Goal: Transaction & Acquisition: Book appointment/travel/reservation

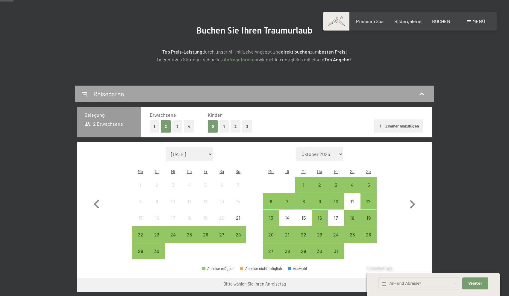
scroll to position [76, 0]
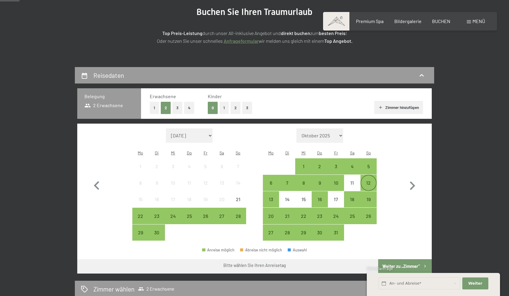
click at [373, 180] on div "12" at bounding box center [368, 187] width 15 height 15
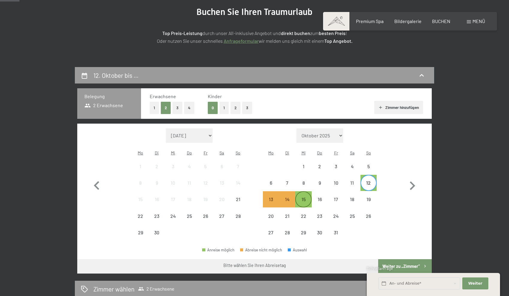
click at [305, 197] on div "15" at bounding box center [303, 204] width 15 height 15
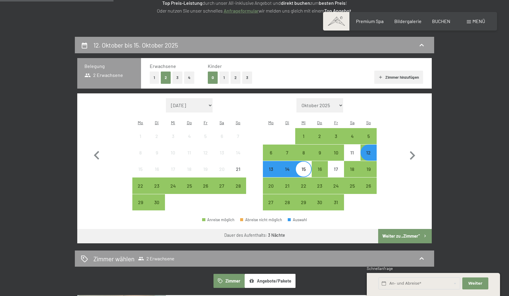
scroll to position [59, 0]
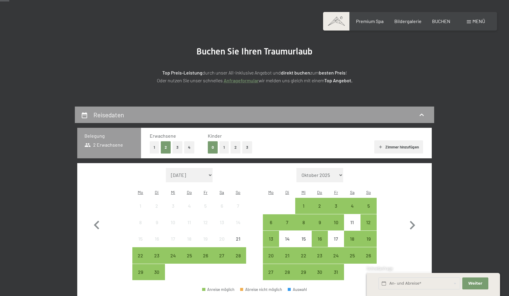
scroll to position [36, 0]
click at [268, 236] on div "13" at bounding box center [270, 243] width 15 height 15
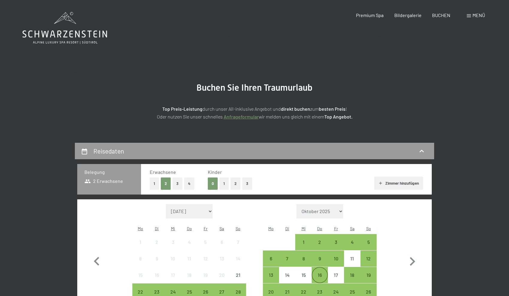
click at [320, 273] on div "16" at bounding box center [319, 280] width 15 height 15
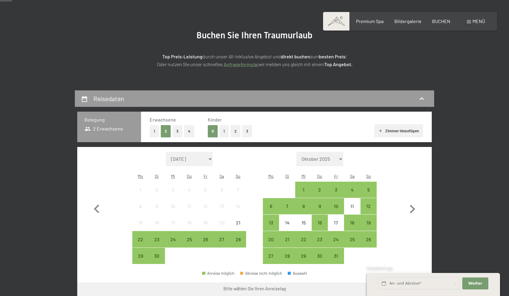
scroll to position [58, 0]
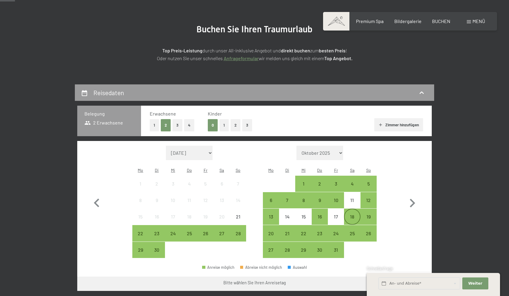
click at [351, 214] on div "18" at bounding box center [351, 221] width 15 height 15
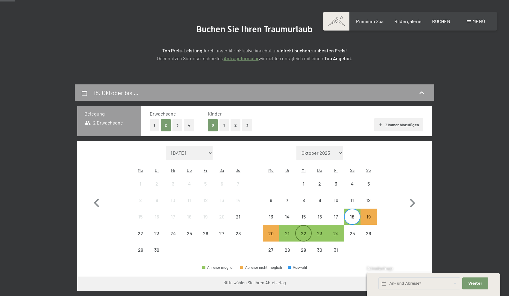
click at [308, 231] on div "22" at bounding box center [303, 238] width 15 height 15
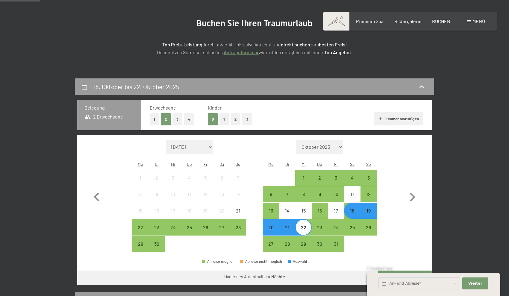
scroll to position [60, 0]
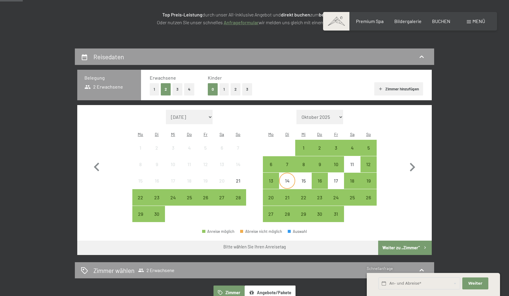
scroll to position [96, 0]
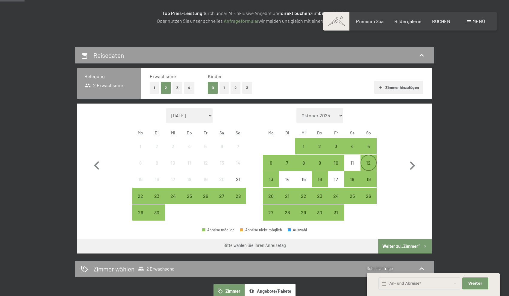
click at [374, 155] on div "12" at bounding box center [368, 162] width 15 height 15
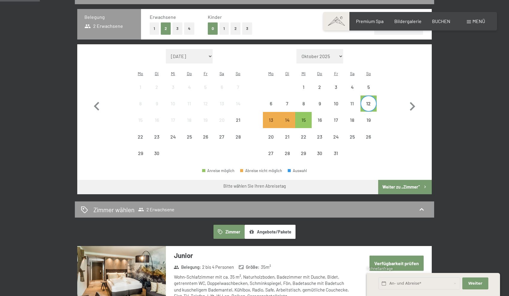
scroll to position [157, 0]
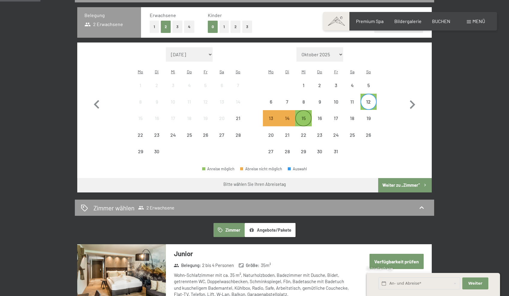
click at [307, 116] on div "15" at bounding box center [303, 123] width 15 height 15
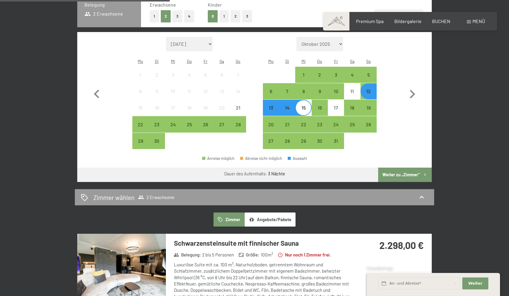
scroll to position [139, 0]
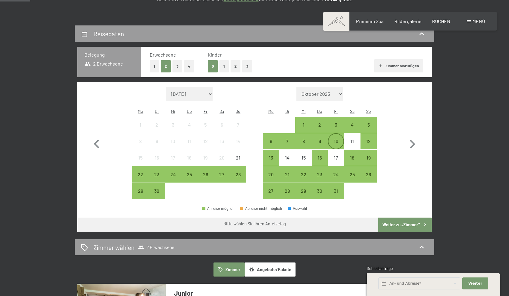
scroll to position [118, 0]
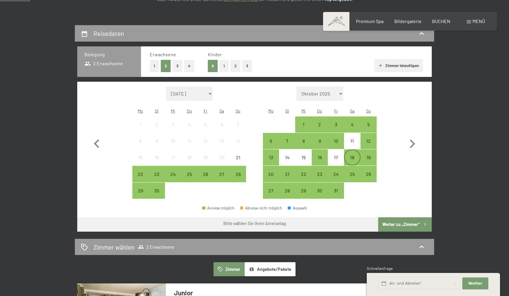
click at [346, 155] on div "18" at bounding box center [351, 162] width 15 height 15
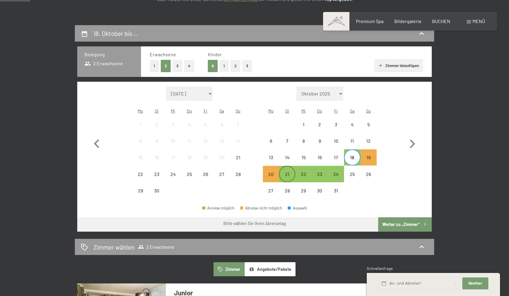
click at [289, 172] on div "21" at bounding box center [286, 179] width 15 height 15
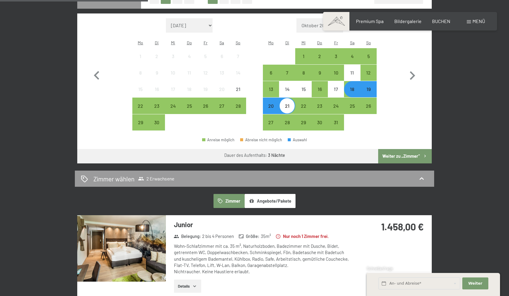
scroll to position [143, 0]
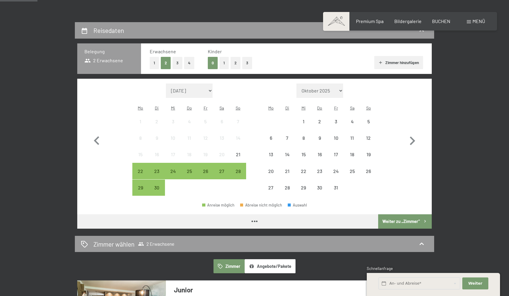
scroll to position [130, 0]
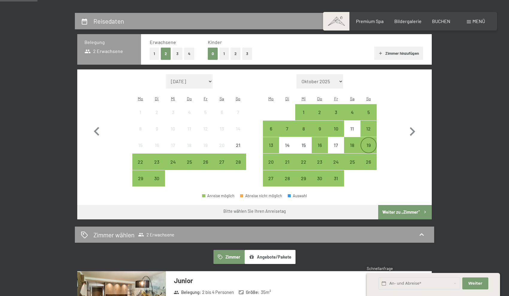
click at [370, 143] on div "19" at bounding box center [368, 150] width 15 height 15
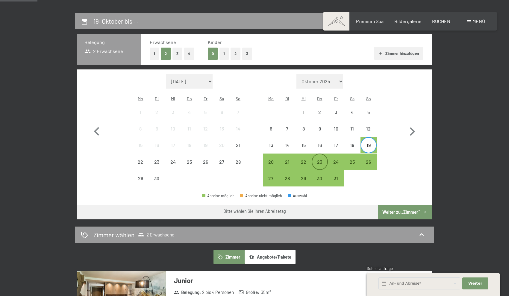
click at [319, 159] on div "23" at bounding box center [319, 166] width 15 height 15
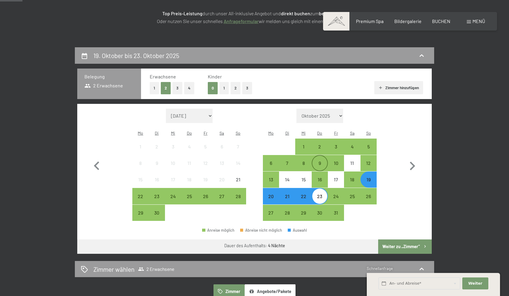
scroll to position [107, 0]
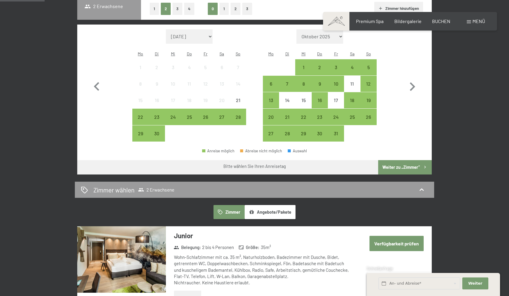
scroll to position [174, 0]
